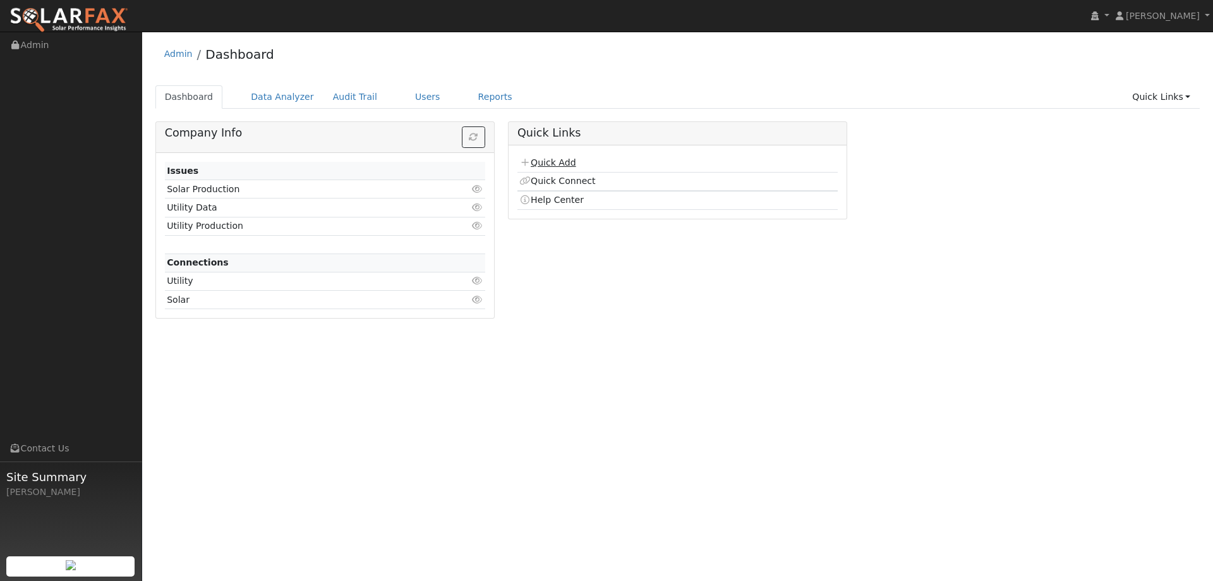
click at [539, 164] on link "Quick Add" at bounding box center [547, 162] width 56 height 10
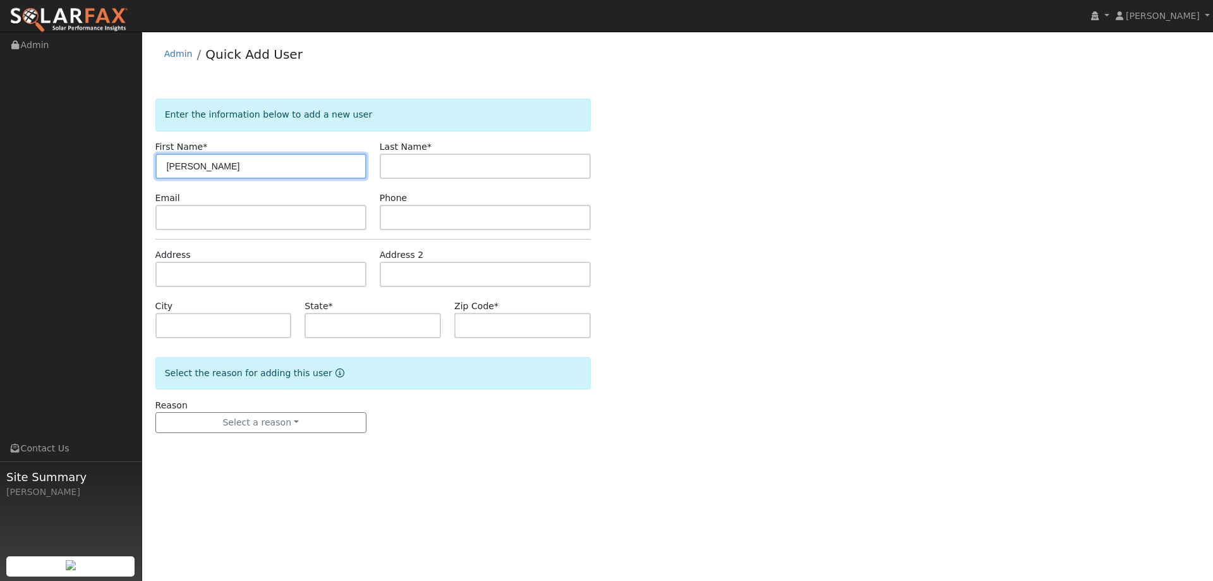
type input "[PERSON_NAME]"
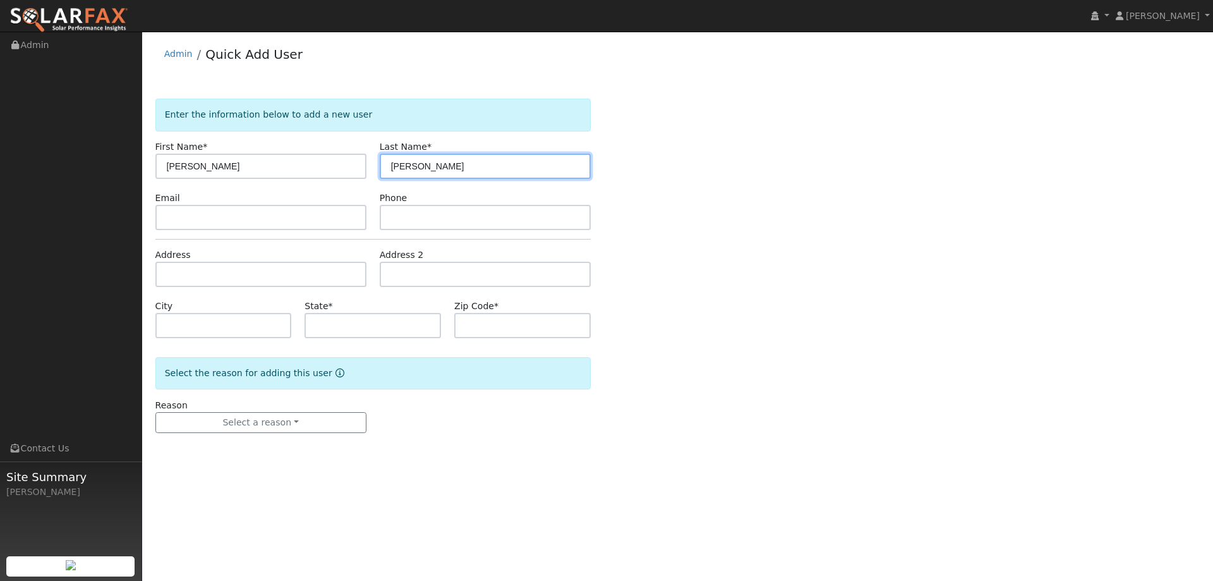
type input "[PERSON_NAME]"
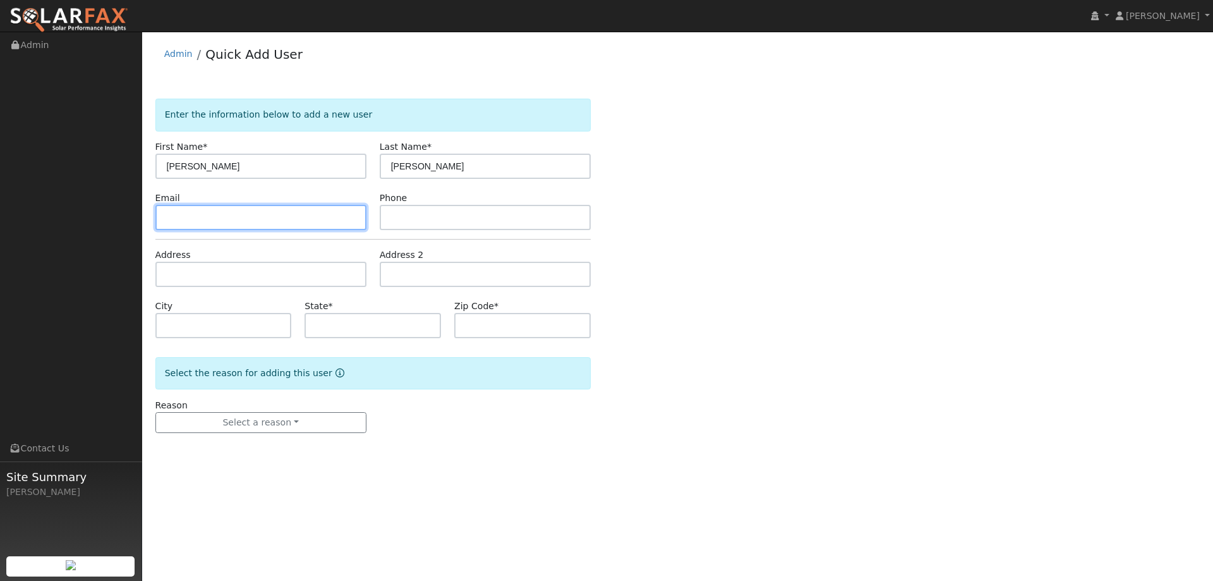
click at [243, 219] on input "text" at bounding box center [260, 217] width 211 height 25
paste input "anbarn@gmail.com"
type input "anbarn@gmail.com"
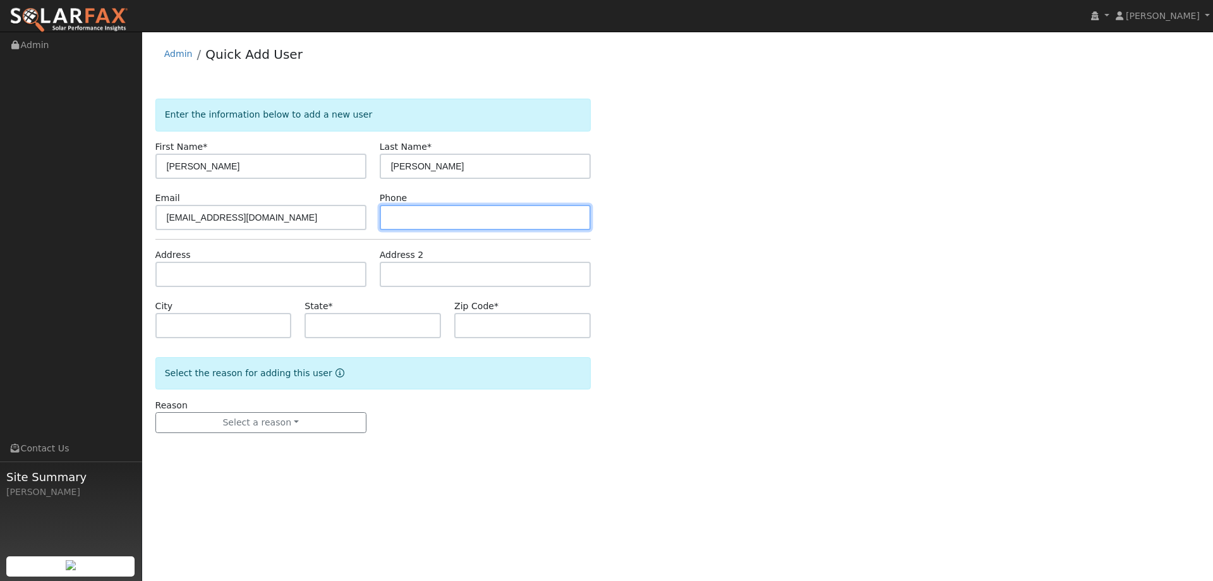
click at [485, 219] on input "text" at bounding box center [485, 217] width 211 height 25
paste input "(530) 848-9423"
type input "(530) 848-9423"
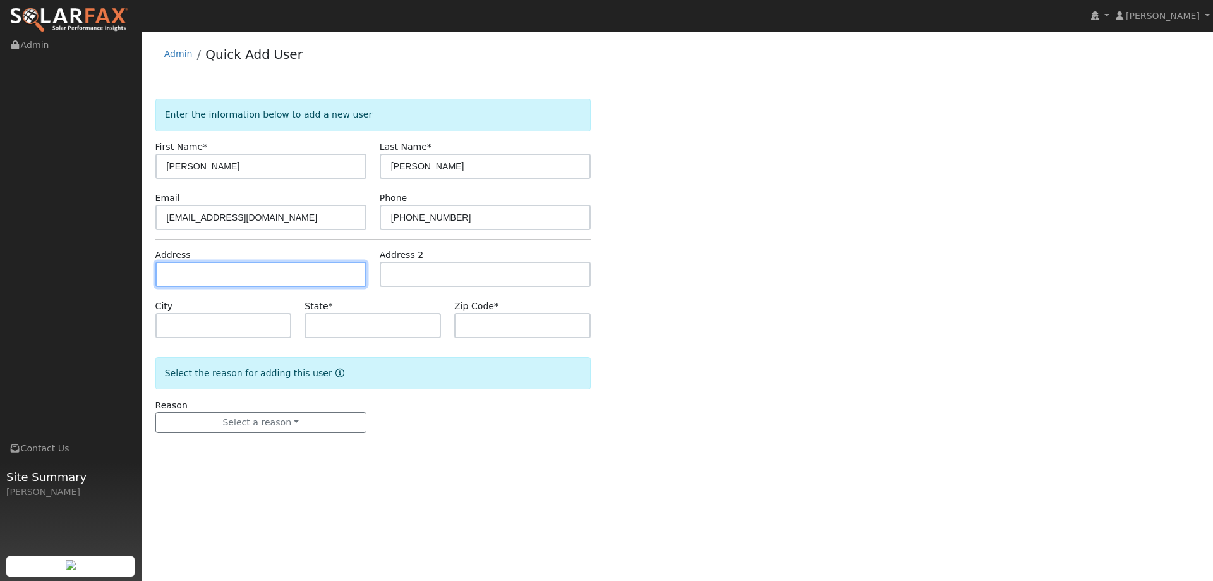
click at [310, 280] on input "text" at bounding box center [260, 274] width 211 height 25
paste input "1608 Portola Street"
type input "1608 Portola Street"
type input "Davis"
type input "CA"
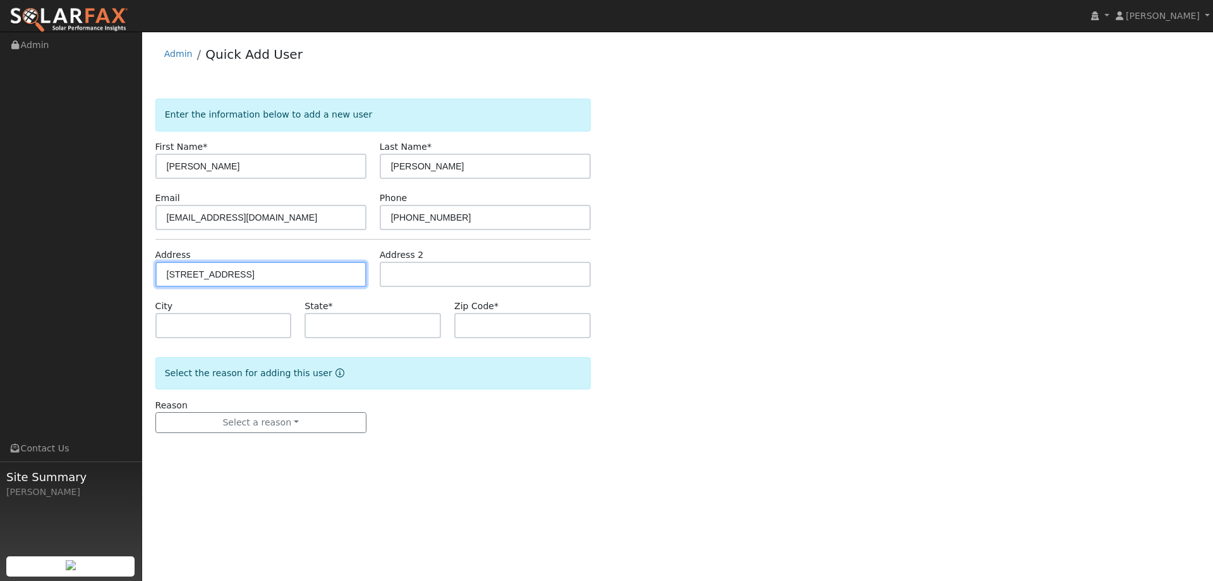
type input "95616"
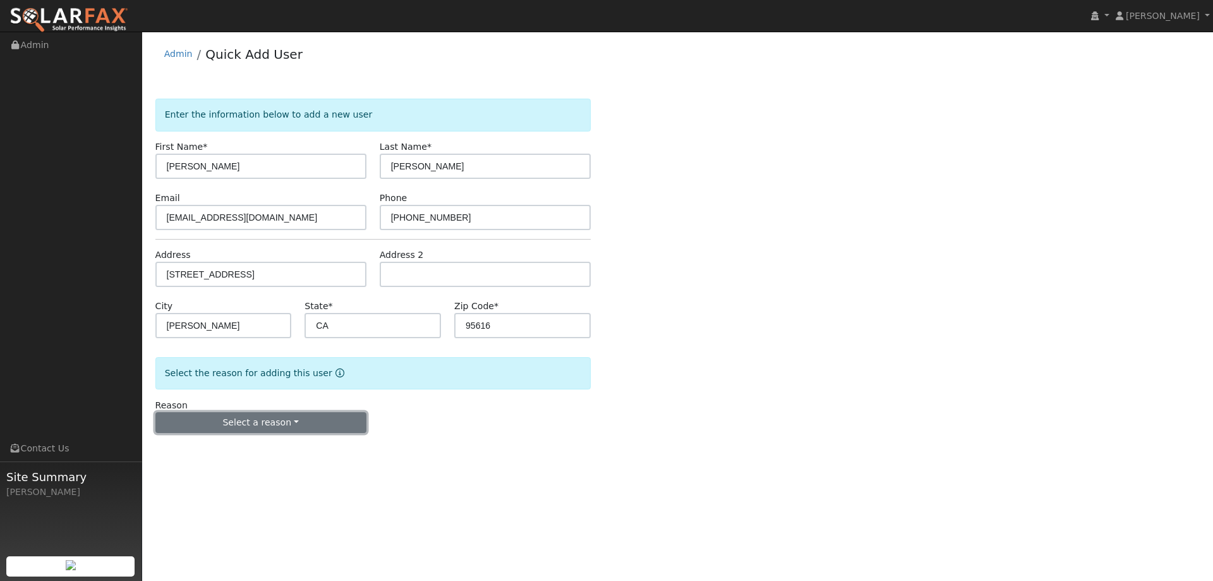
click at [308, 429] on button "Select a reason" at bounding box center [260, 422] width 211 height 21
click at [238, 455] on link "New lead" at bounding box center [226, 449] width 140 height 18
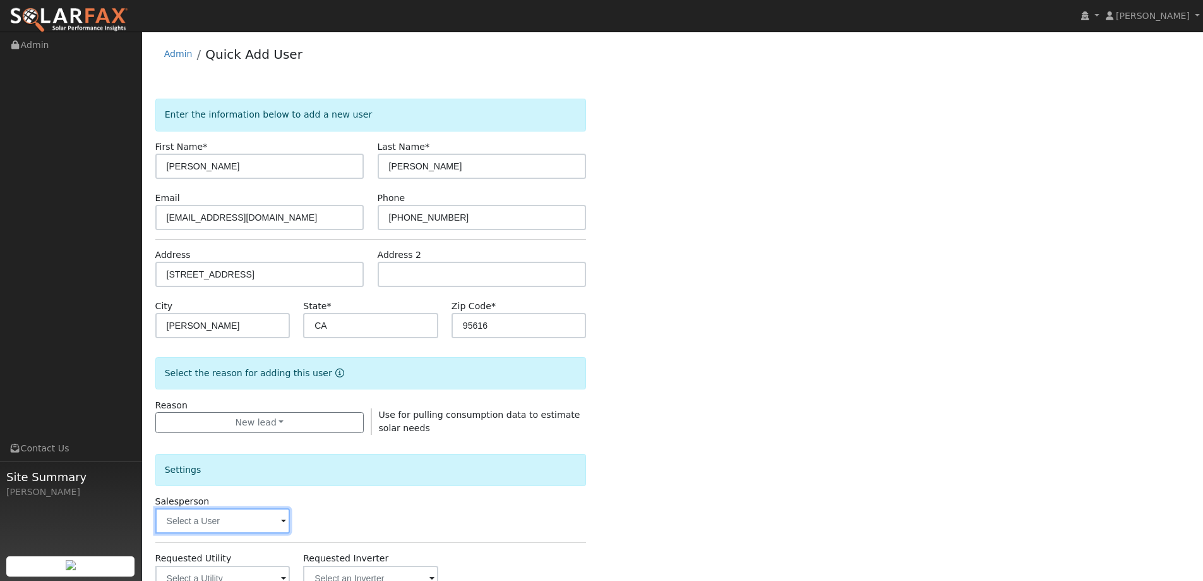
click at [235, 523] on input "text" at bounding box center [222, 520] width 135 height 25
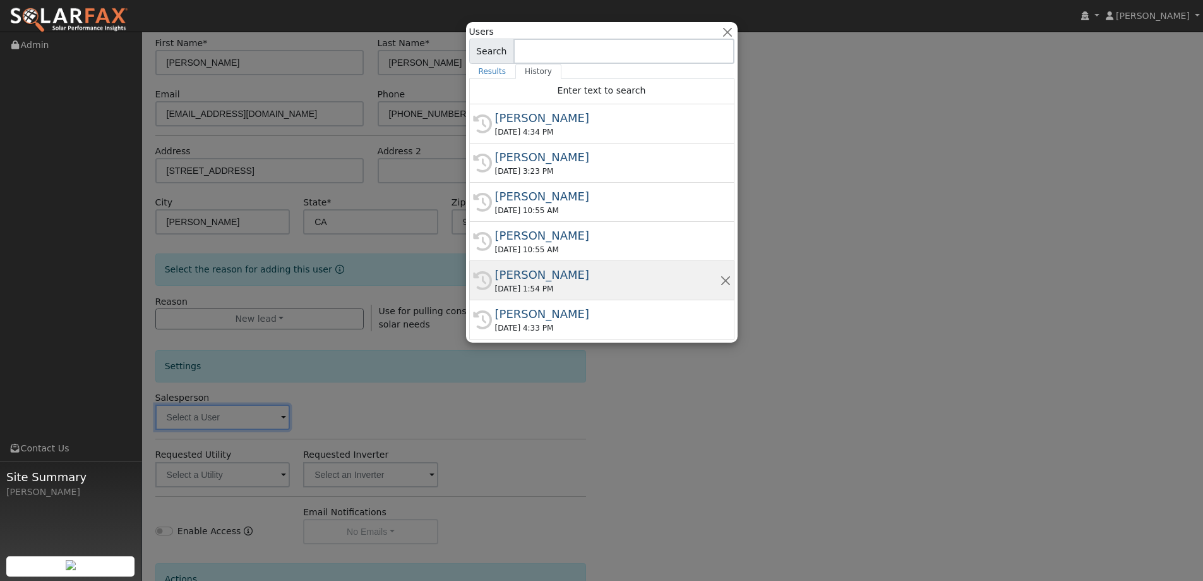
scroll to position [126, 0]
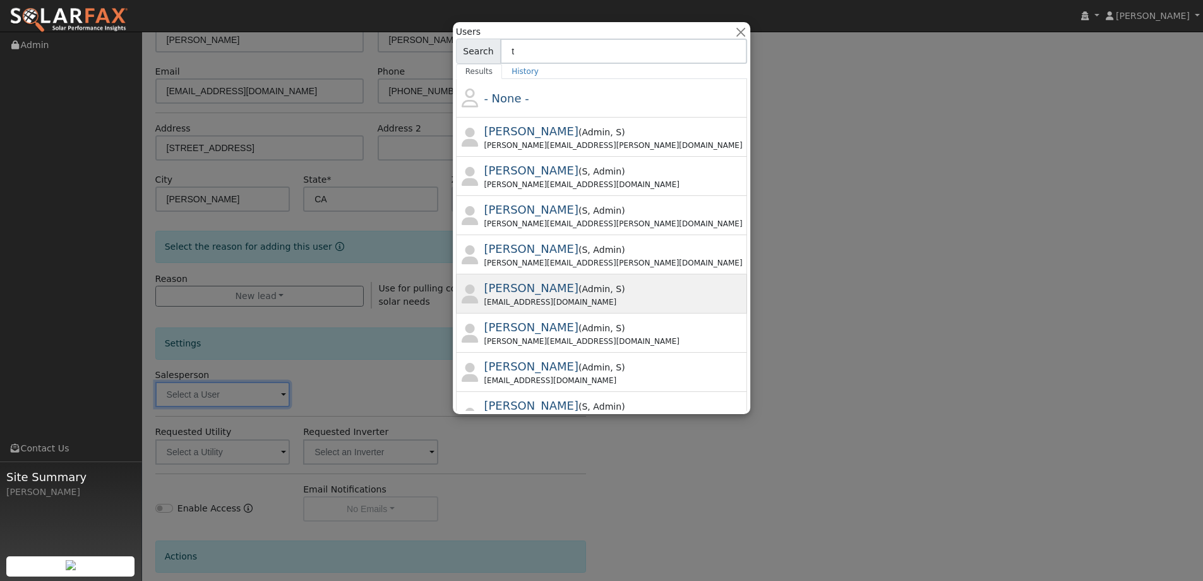
type input "t"
click at [590, 290] on div "Tory Kelly ( Admin , S ) Tory@ambrosesolar.com" at bounding box center [615, 293] width 261 height 28
type input "Tory Kelly"
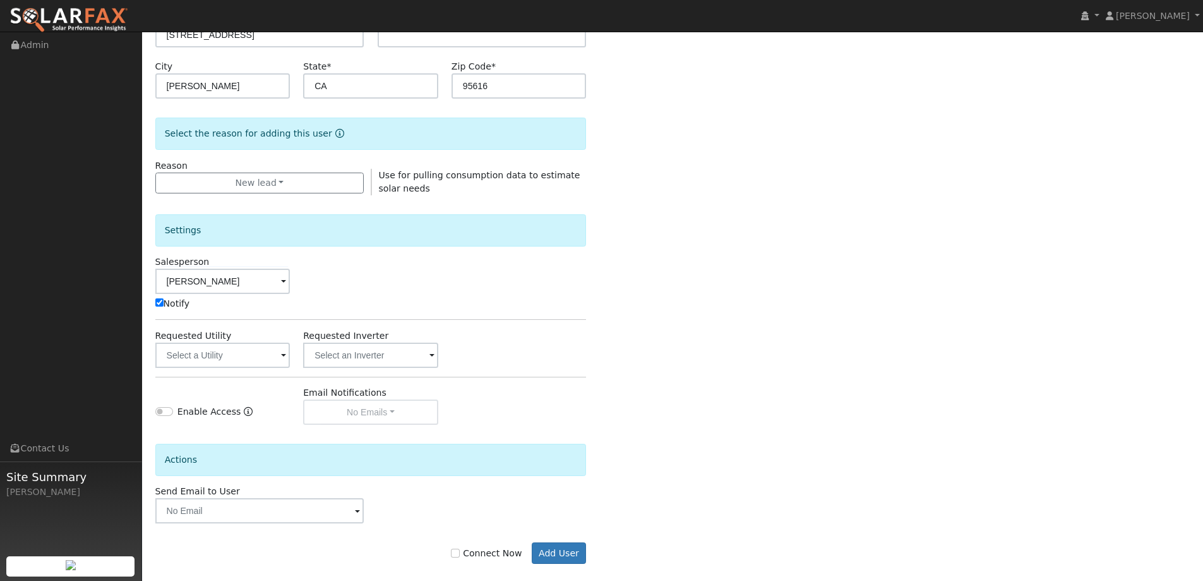
scroll to position [253, 0]
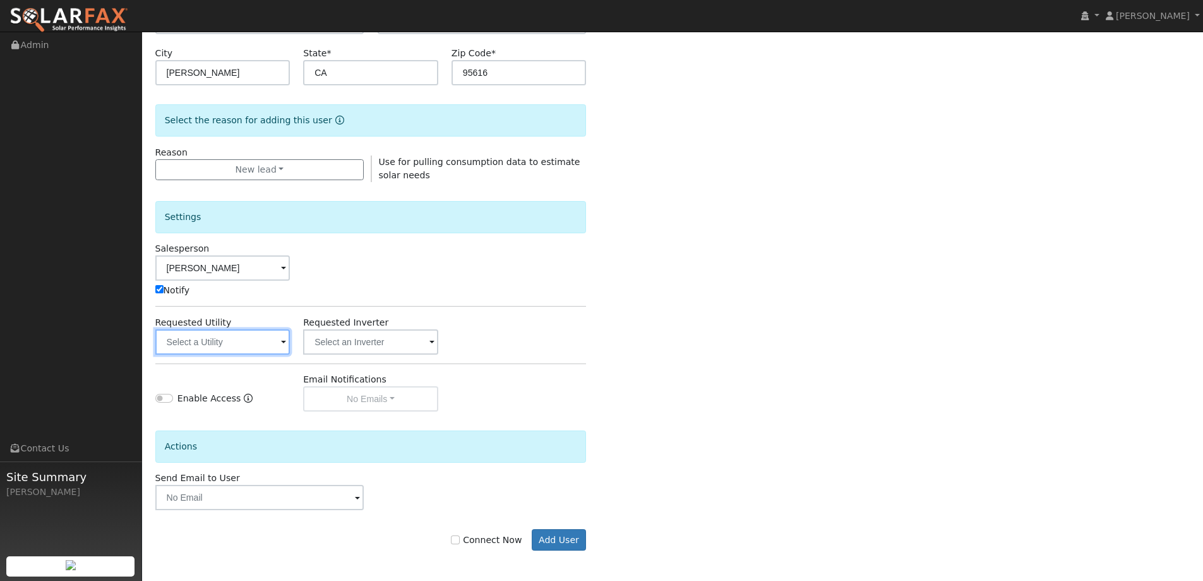
click at [246, 347] on input "text" at bounding box center [222, 341] width 135 height 25
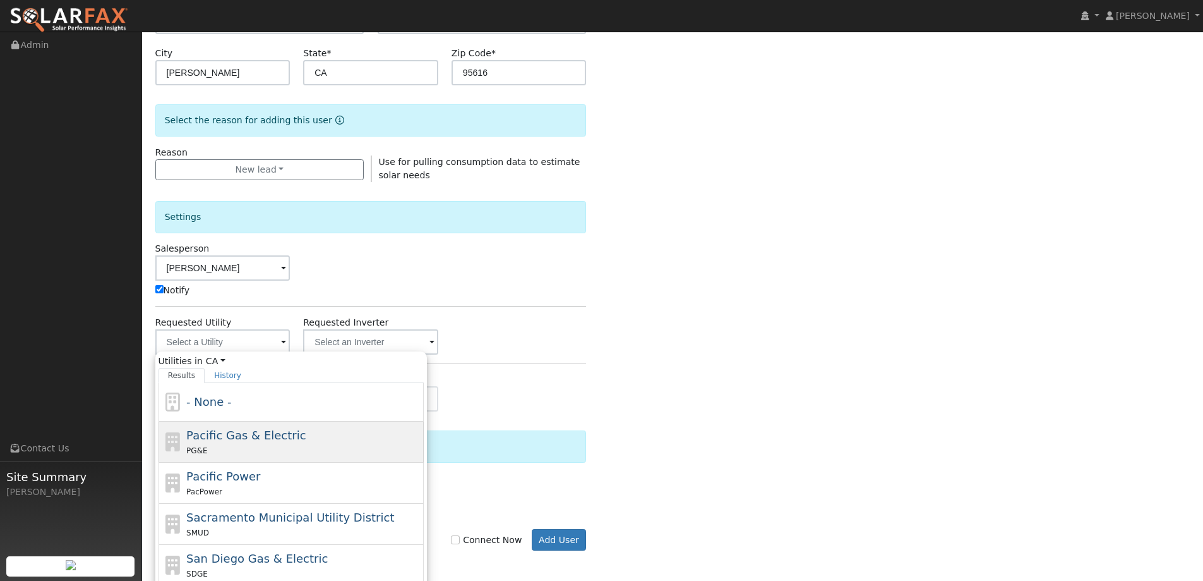
click at [268, 462] on div "Pacific Gas & Electric PG&E" at bounding box center [291, 482] width 265 height 41
type input "Pacific Gas & Electric"
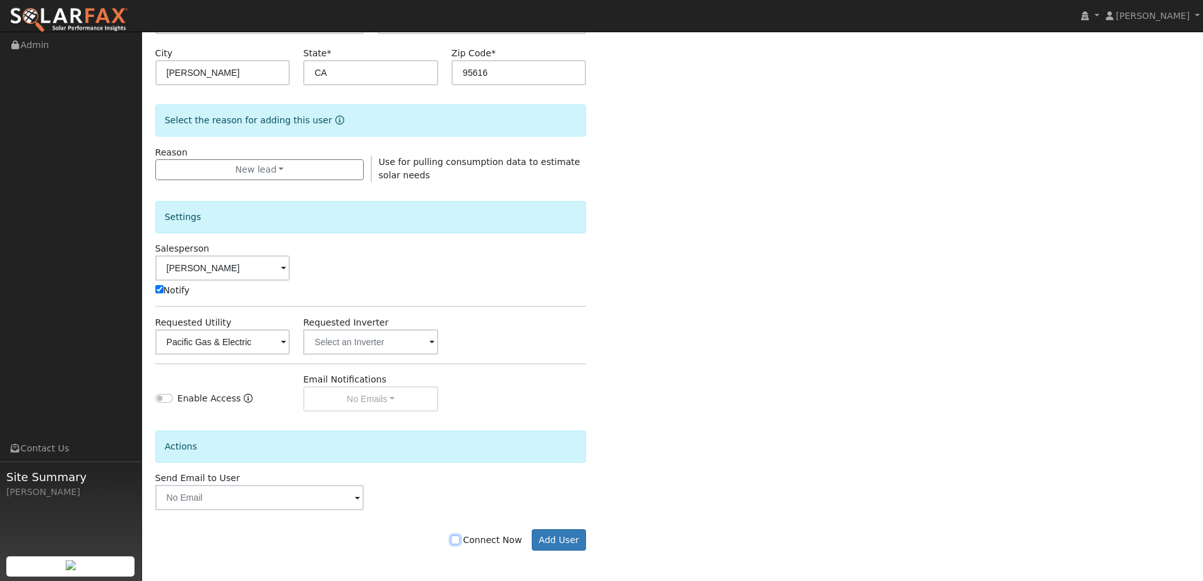
click at [460, 543] on input "Connect Now" at bounding box center [455, 539] width 9 height 9
checkbox input "true"
click at [557, 542] on button "Add User" at bounding box center [559, 539] width 55 height 21
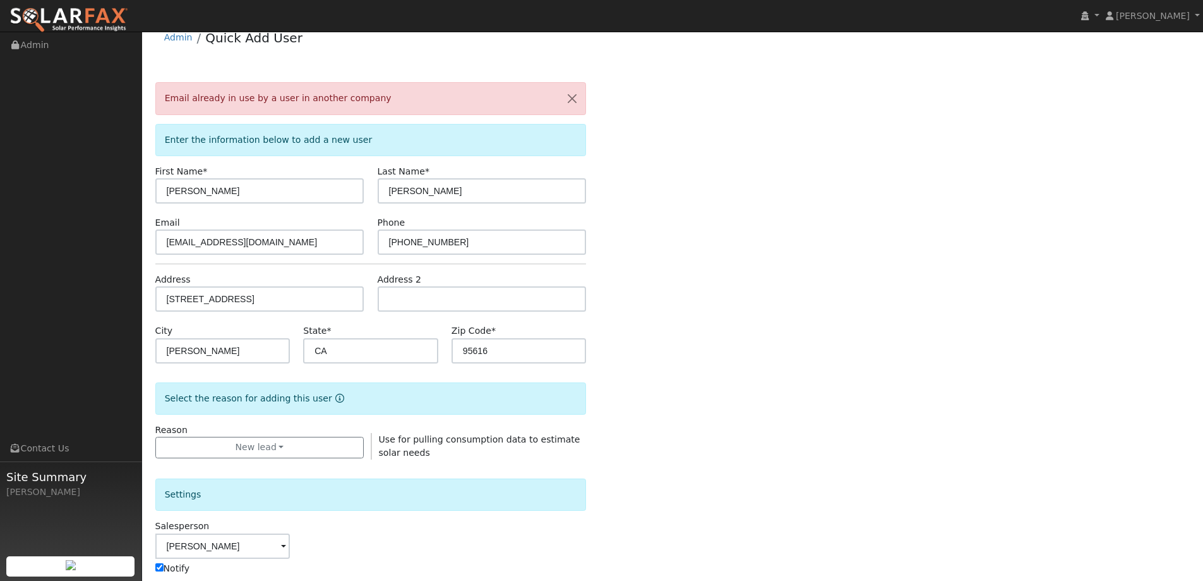
scroll to position [0, 0]
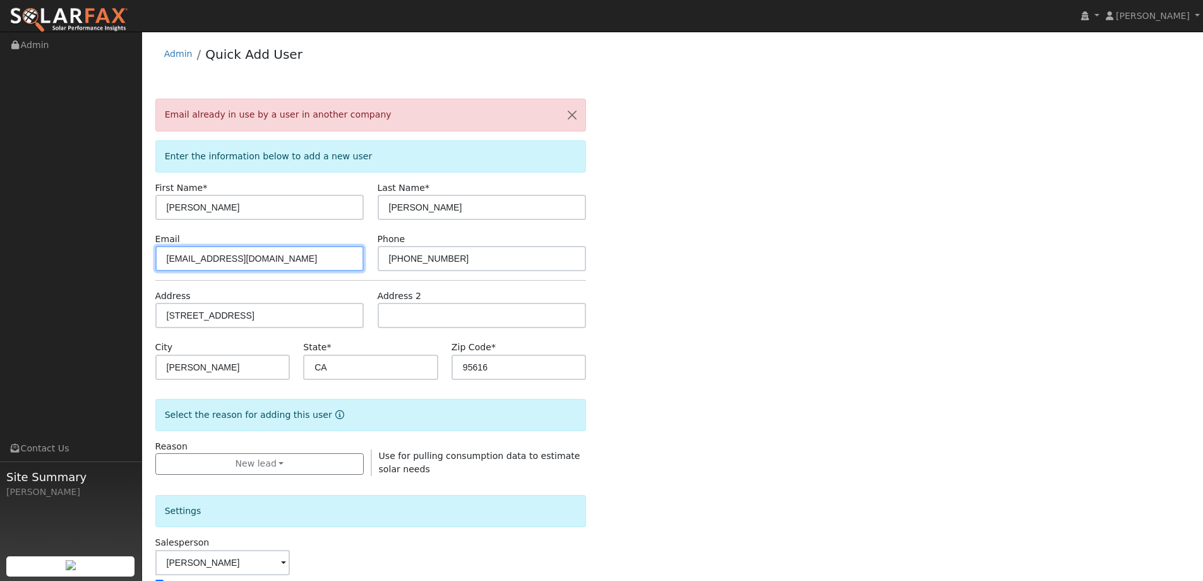
drag, startPoint x: 312, startPoint y: 262, endPoint x: 155, endPoint y: 265, distance: 156.7
click at [155, 265] on input "anbarn@gmail.com" at bounding box center [259, 258] width 209 height 25
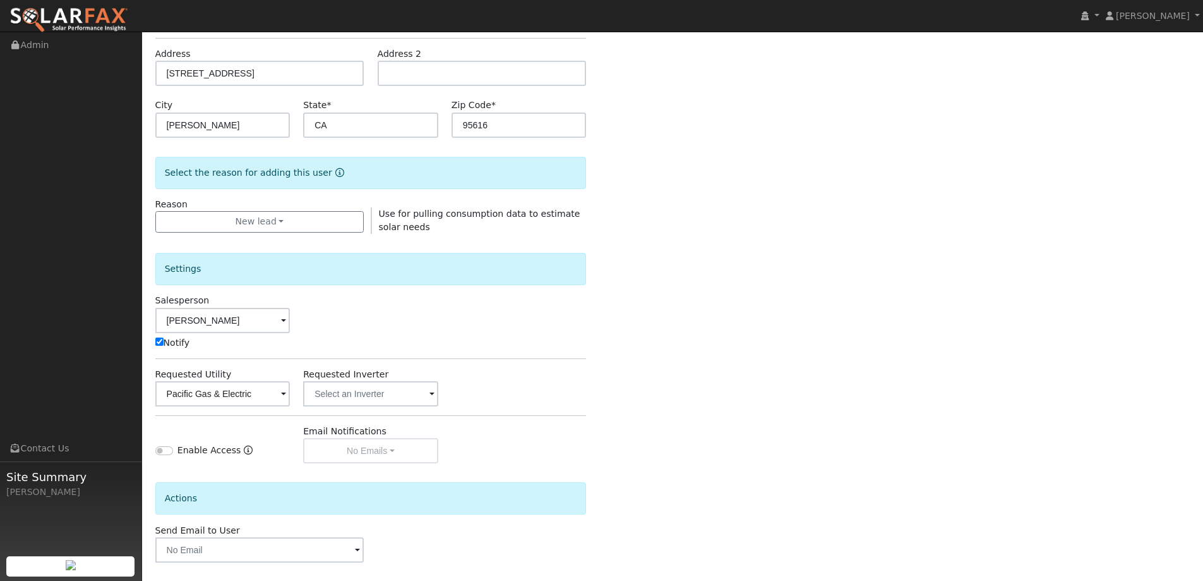
scroll to position [295, 0]
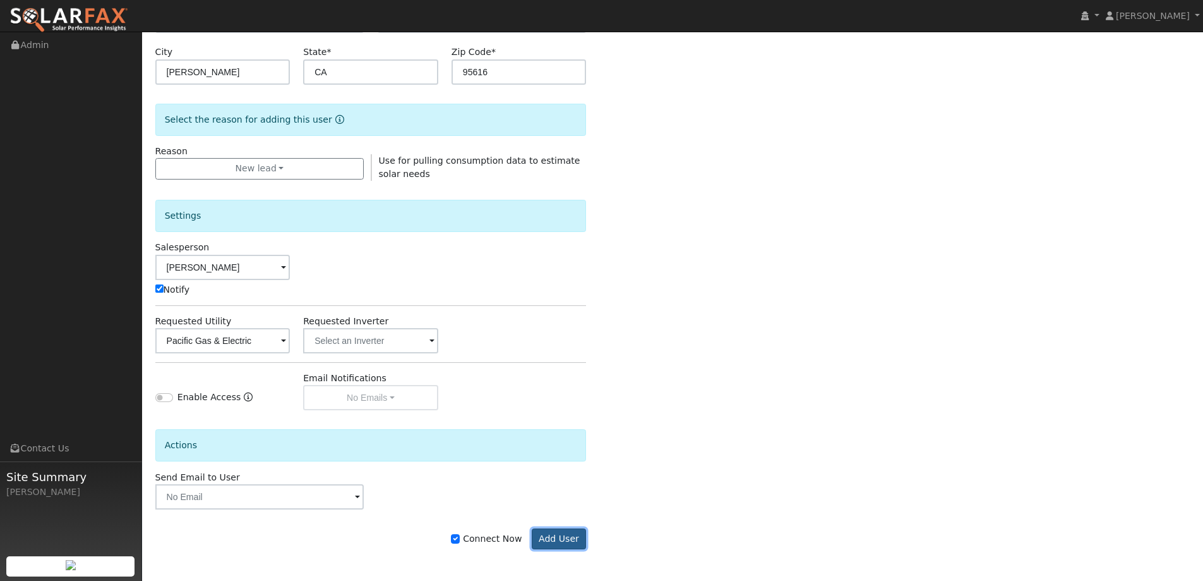
click at [577, 537] on button "Add User" at bounding box center [559, 538] width 55 height 21
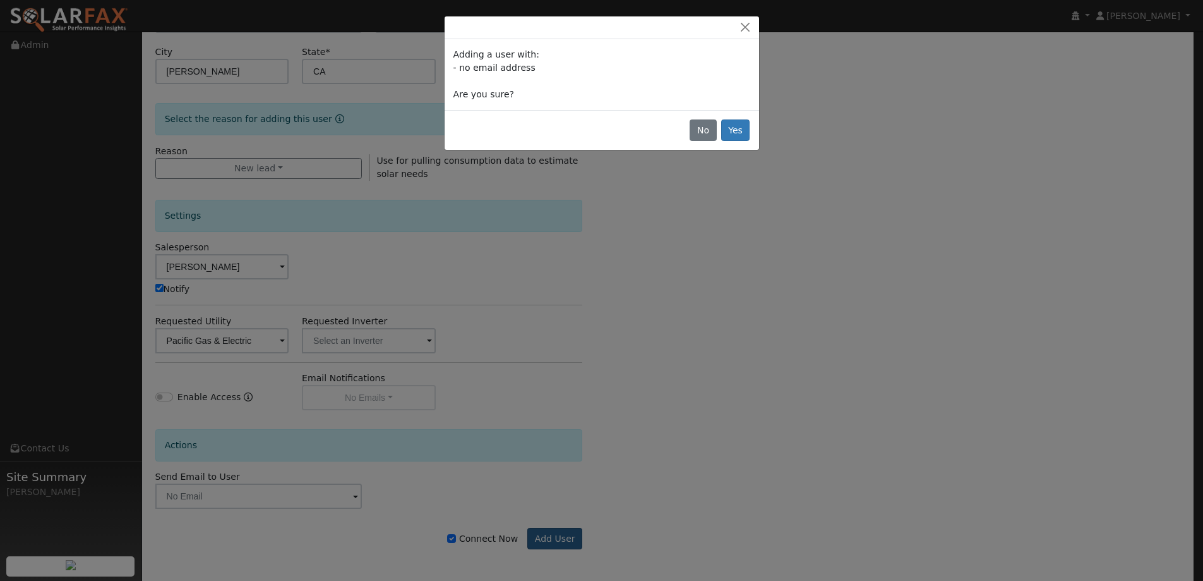
scroll to position [254, 0]
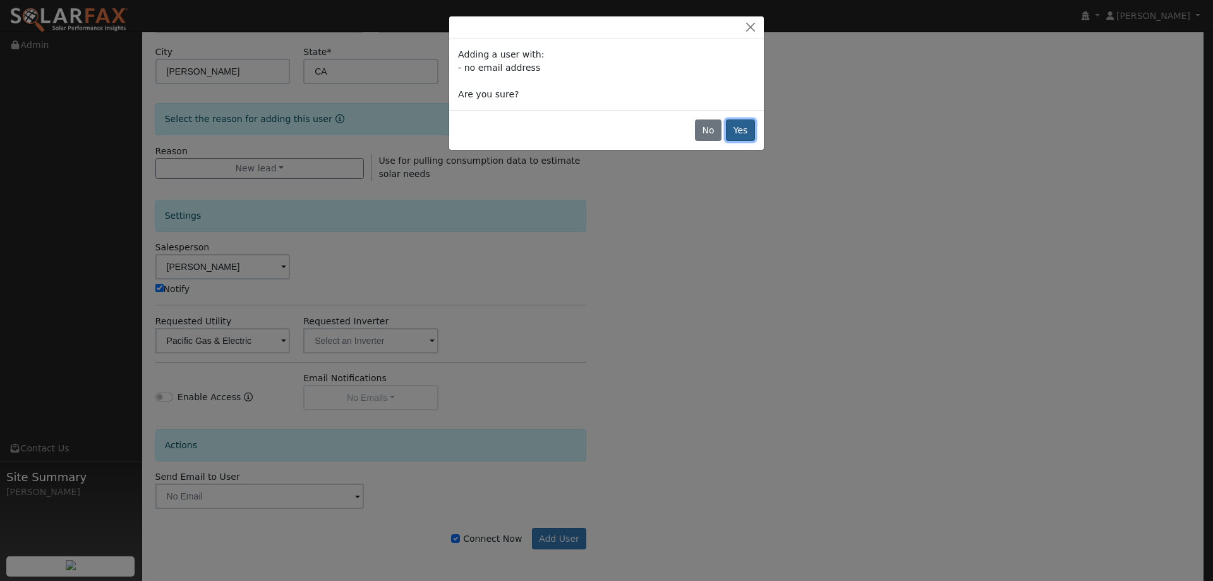
click at [740, 135] on button "Yes" at bounding box center [740, 129] width 29 height 21
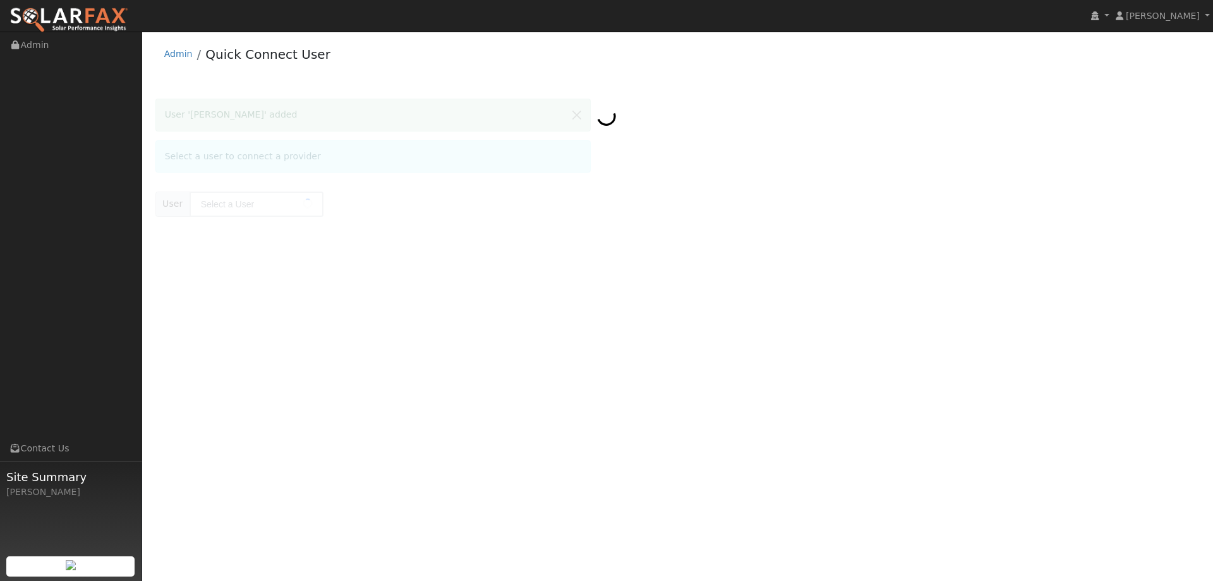
type input "[PERSON_NAME]"
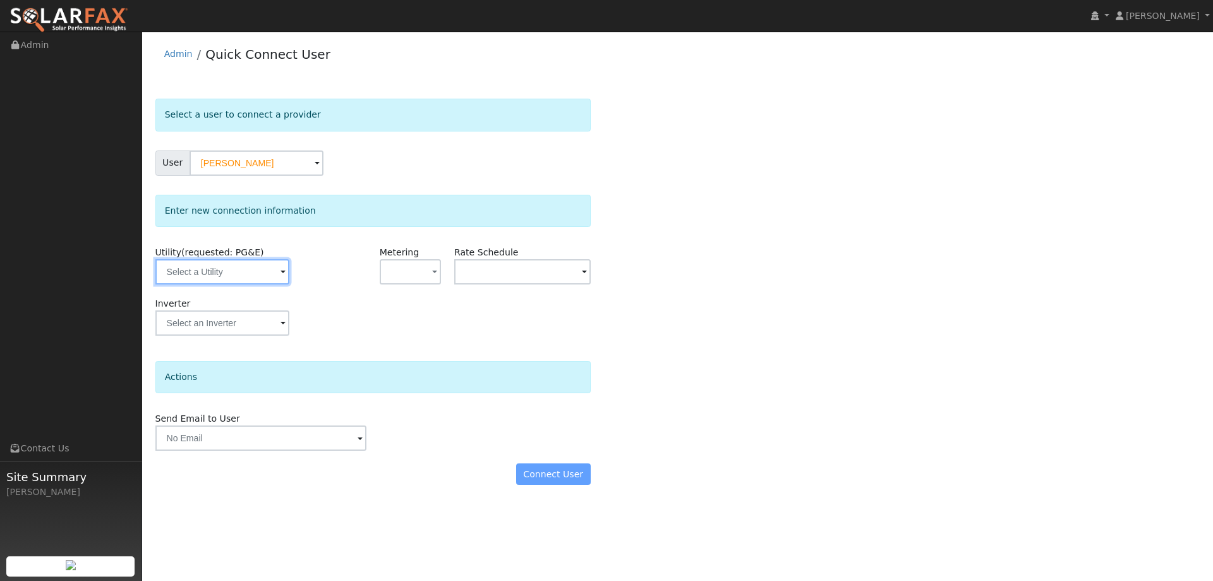
click at [267, 268] on input "text" at bounding box center [222, 271] width 134 height 25
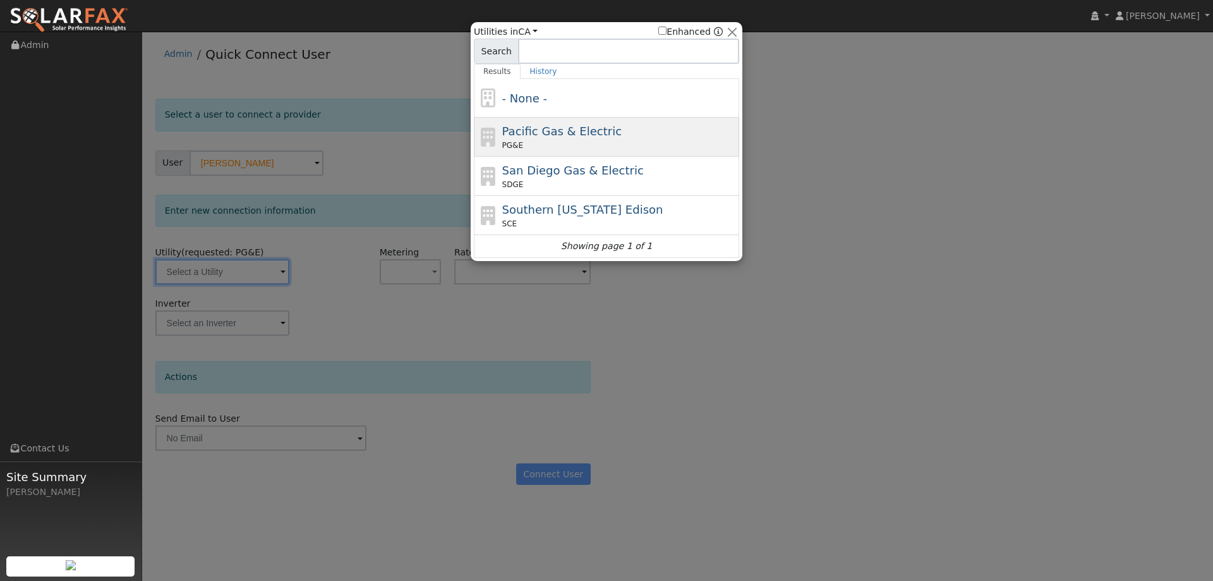
click at [523, 143] on div "PG&E" at bounding box center [619, 145] width 234 height 11
type input "PG&E"
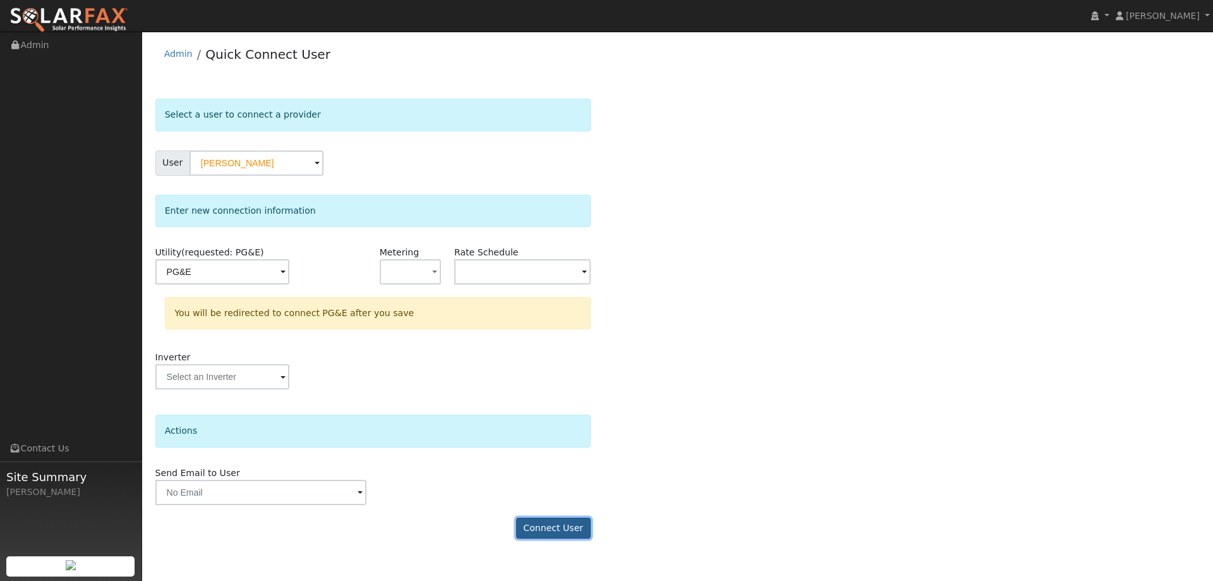
click at [541, 530] on button "Connect User" at bounding box center [553, 527] width 75 height 21
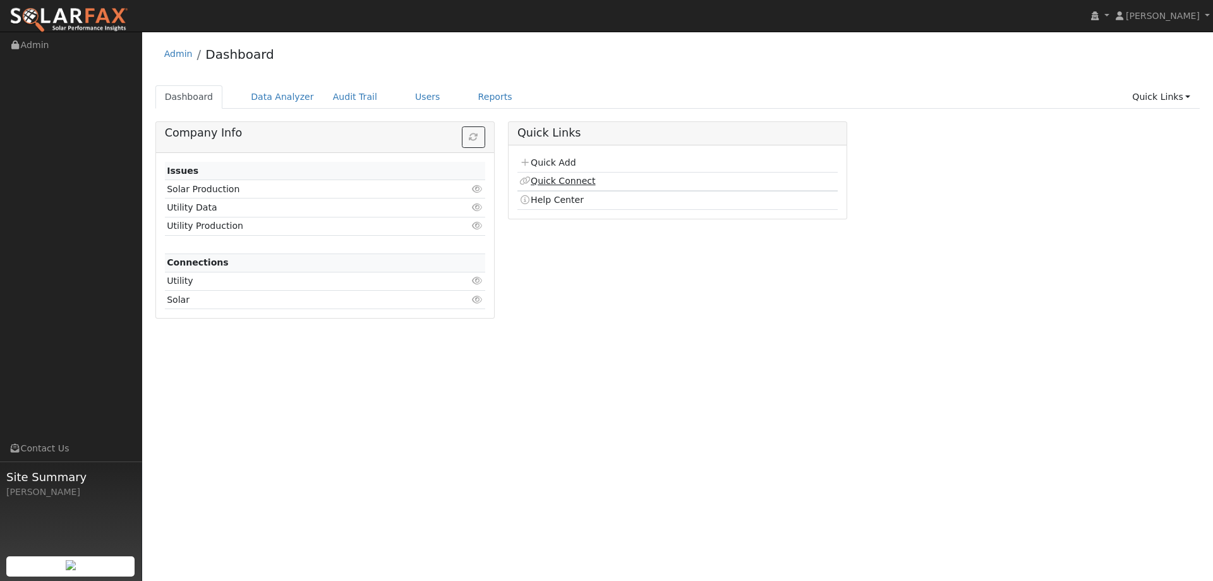
click at [582, 176] on link "Quick Connect" at bounding box center [557, 181] width 76 height 10
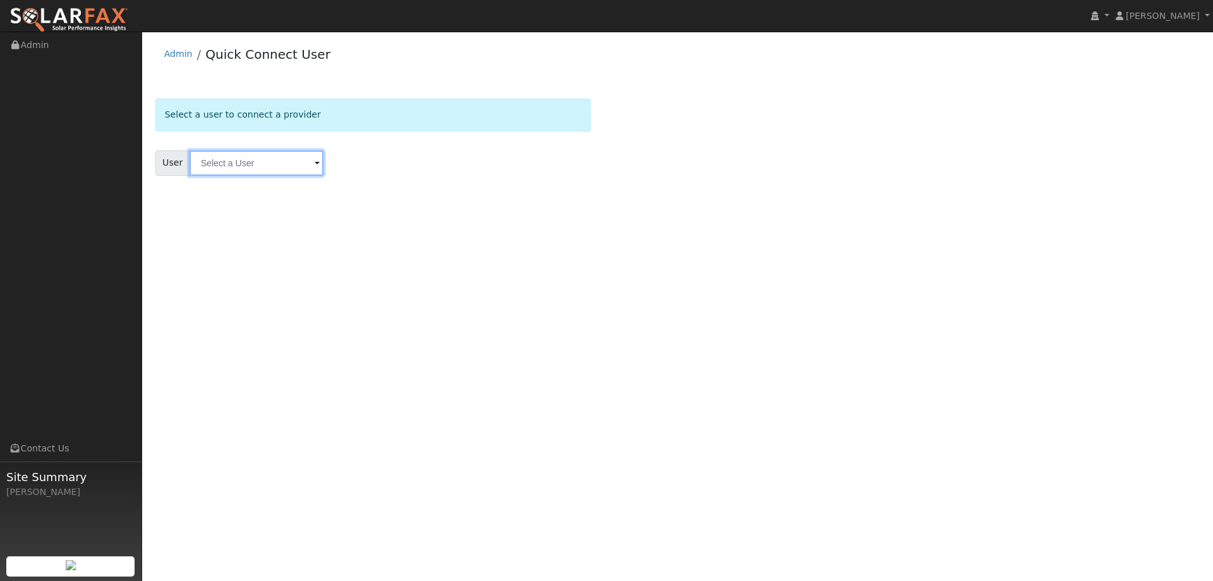
click at [288, 154] on input "text" at bounding box center [257, 162] width 134 height 25
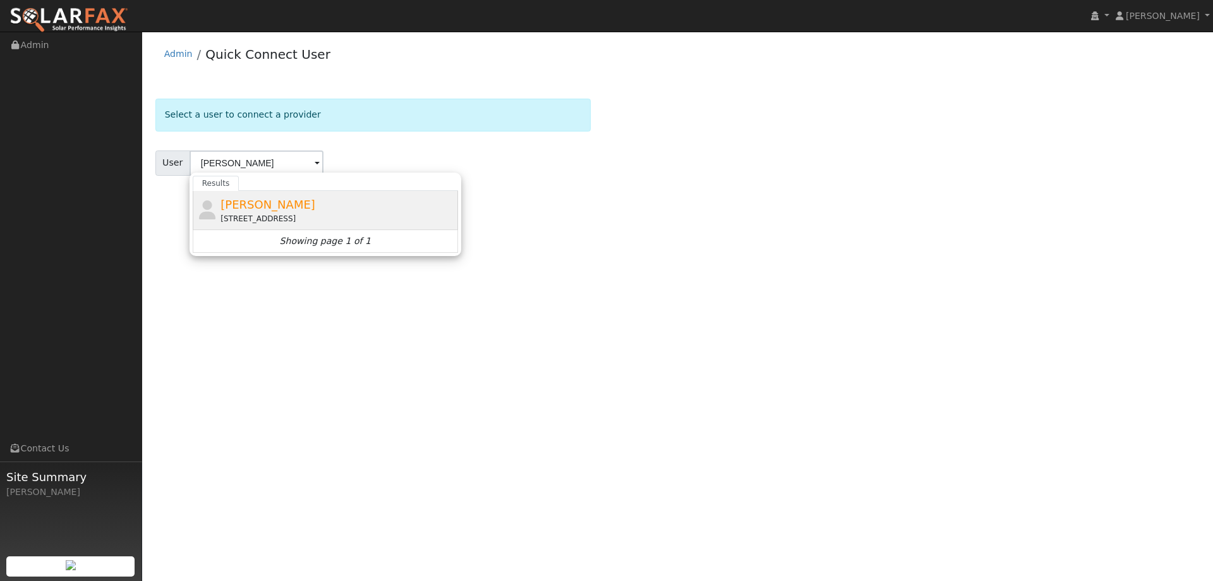
click at [279, 213] on div "[STREET_ADDRESS]" at bounding box center [337, 218] width 234 height 11
type input "[PERSON_NAME]"
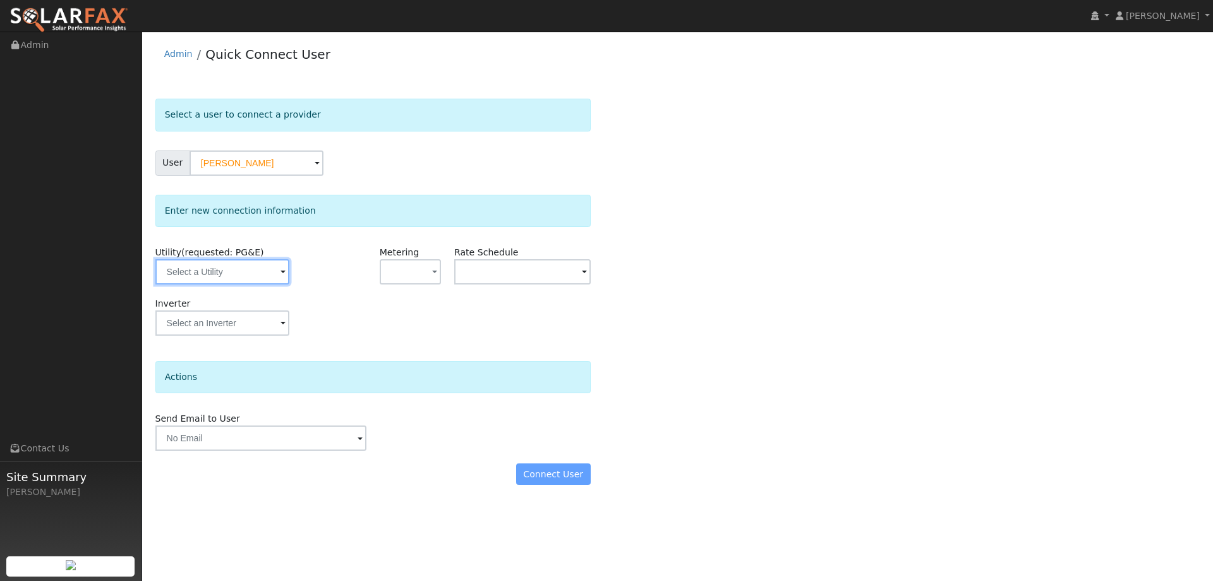
click at [256, 276] on input "text" at bounding box center [222, 271] width 134 height 25
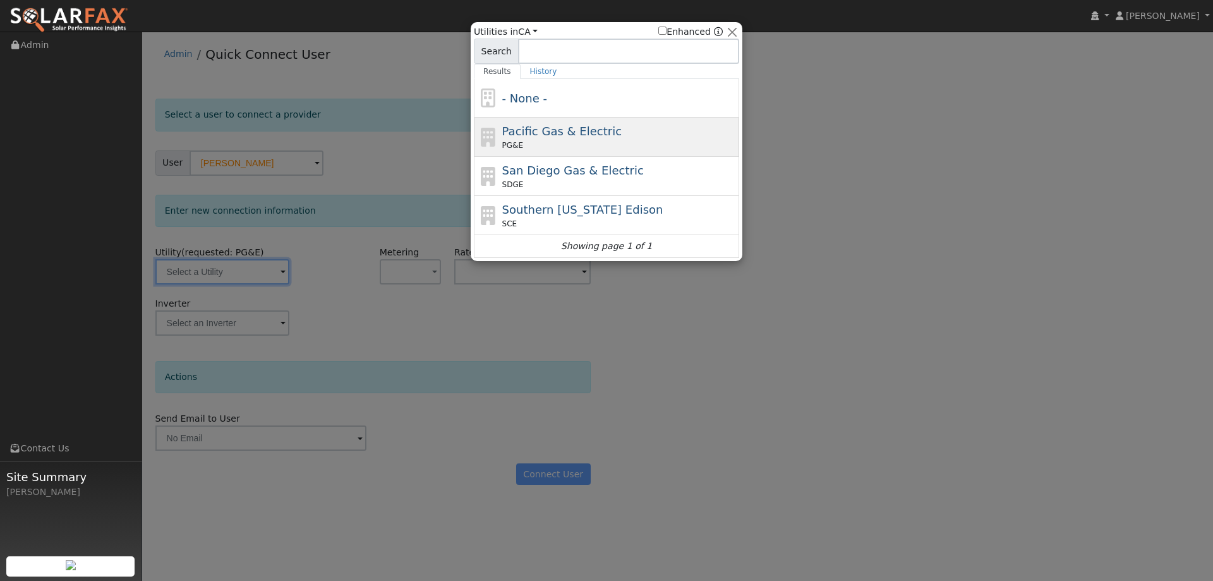
click at [522, 145] on div "PG&E" at bounding box center [619, 145] width 234 height 11
type input "PG&E"
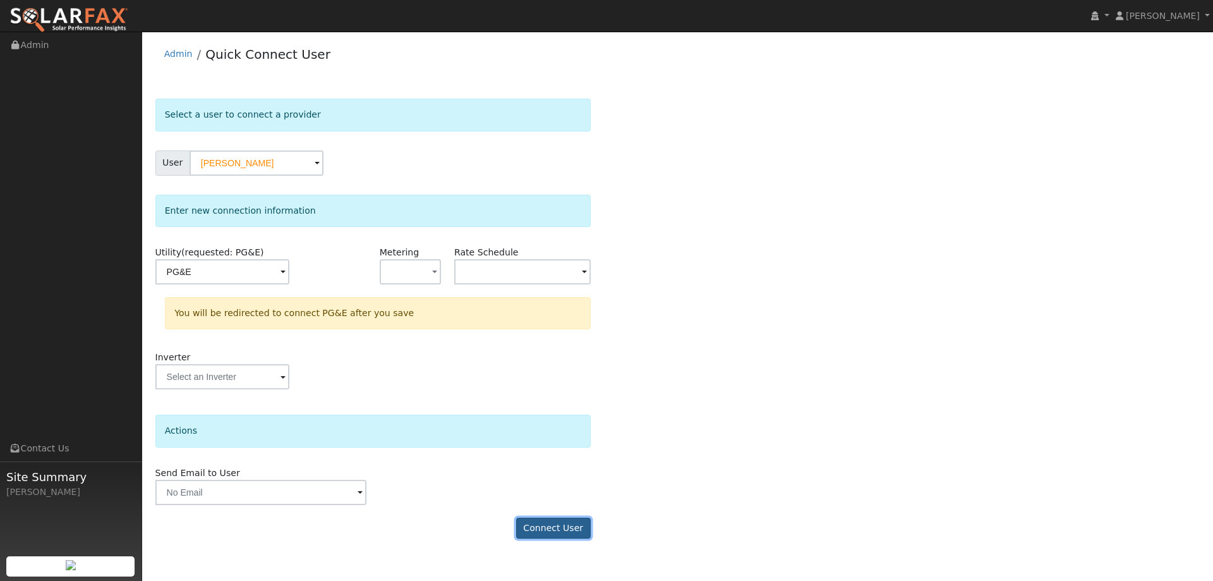
click at [569, 527] on button "Connect User" at bounding box center [553, 527] width 75 height 21
